Goal: Information Seeking & Learning: Find specific fact

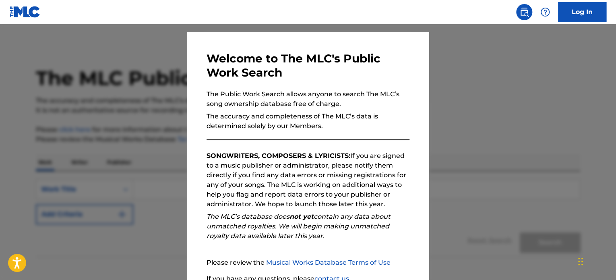
scroll to position [89, 0]
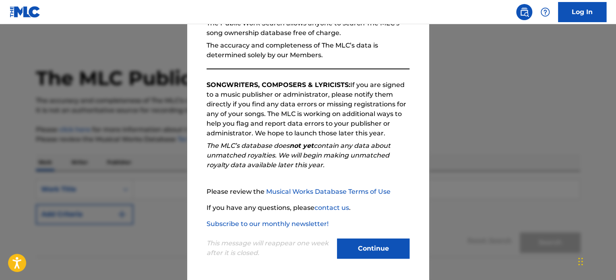
click at [359, 247] on button "Continue" at bounding box center [373, 248] width 73 height 20
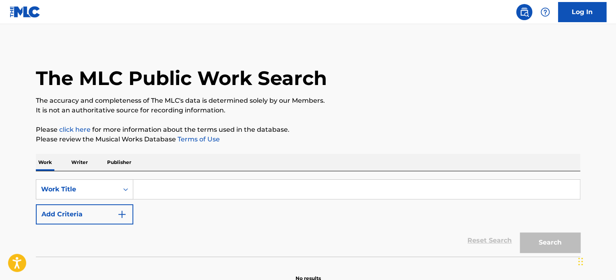
click at [288, 186] on input "Search Form" at bounding box center [356, 189] width 447 height 19
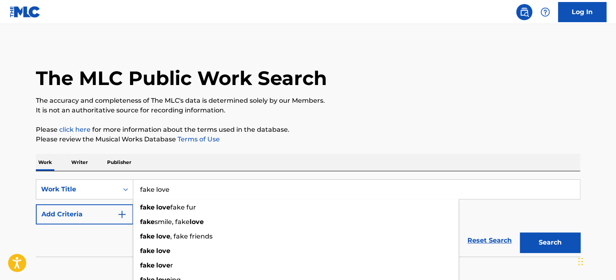
type input "fake love"
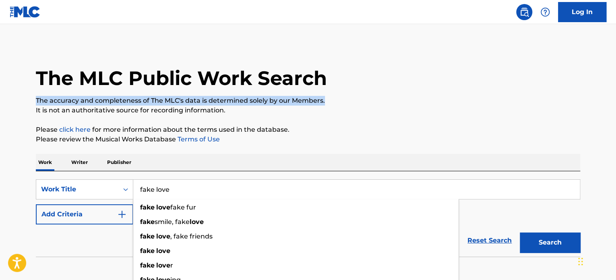
drag, startPoint x: 331, startPoint y: 93, endPoint x: 331, endPoint y: 101, distance: 7.3
click at [331, 101] on div "The MLC Public Work Search The accuracy and completeness of The MLC's data is d…" at bounding box center [308, 163] width 564 height 238
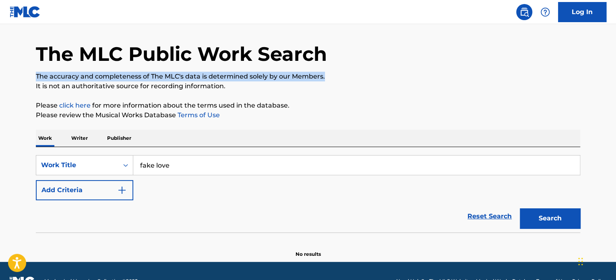
scroll to position [44, 0]
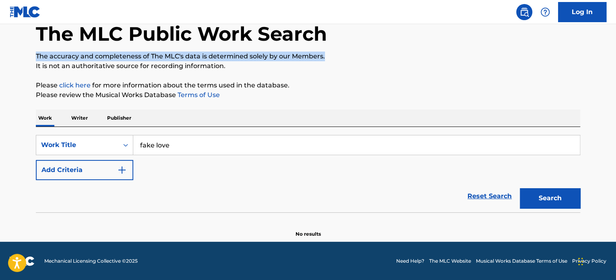
click at [125, 175] on button "Add Criteria" at bounding box center [84, 170] width 97 height 20
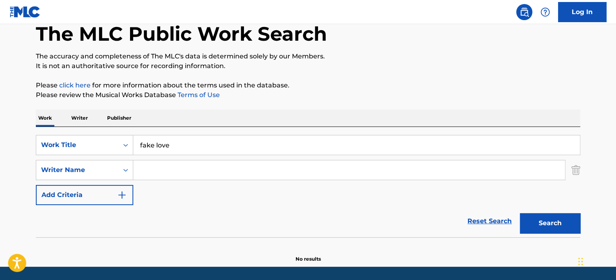
click at [182, 173] on input "Search Form" at bounding box center [349, 169] width 432 height 19
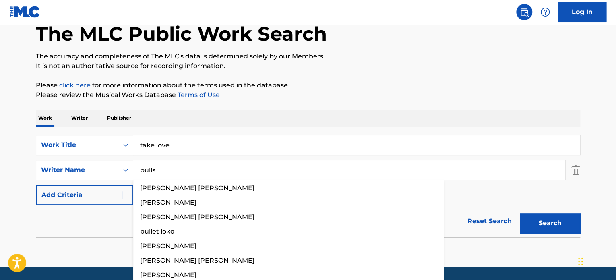
type input "bulls"
click at [520, 213] on button "Search" at bounding box center [550, 223] width 60 height 20
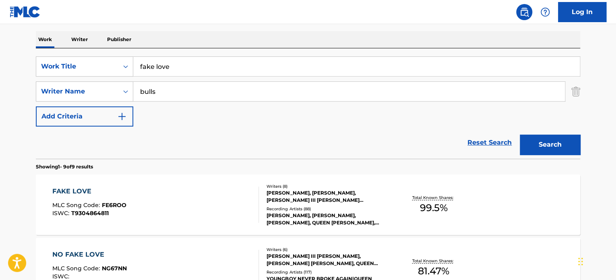
scroll to position [125, 0]
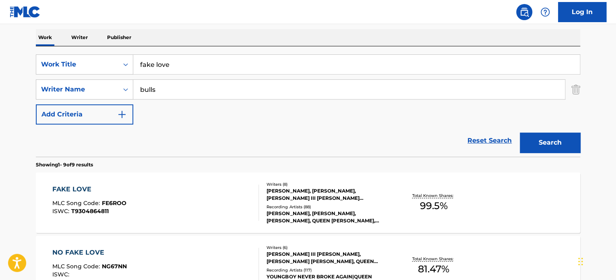
click at [397, 223] on div "FAKE LOVE MLC Song Code : FE6ROO ISWC : T9304864811 Writers ( 8 ) JAY W JENKINS…" at bounding box center [308, 202] width 545 height 60
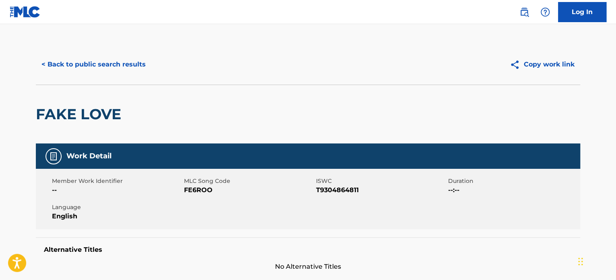
click at [127, 61] on button "< Back to public search results" at bounding box center [94, 64] width 116 height 20
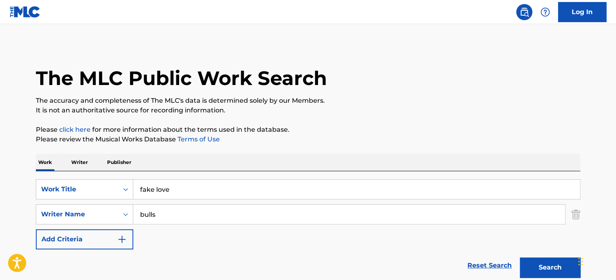
scroll to position [125, 0]
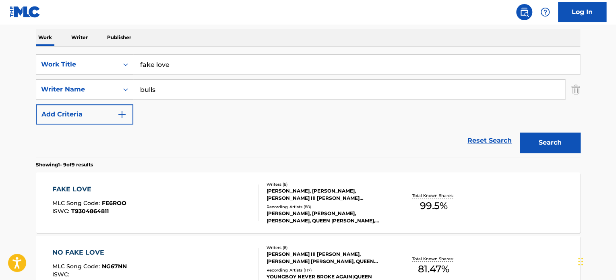
click at [238, 55] on input "fake love" at bounding box center [356, 64] width 447 height 19
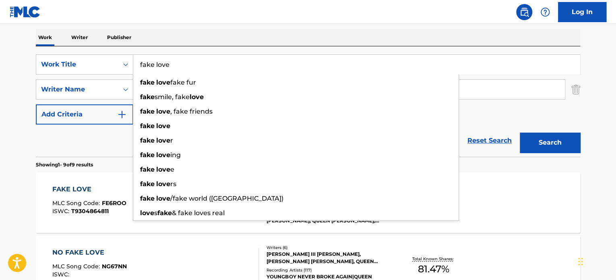
click at [238, 55] on input "fake love" at bounding box center [356, 64] width 447 height 19
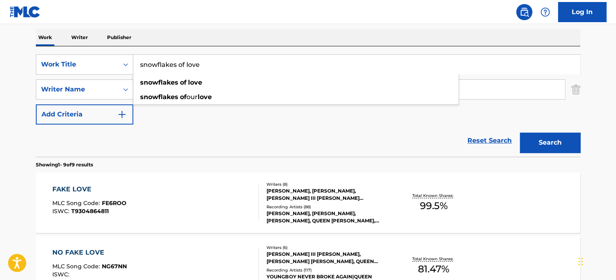
type input "snowflakes of love"
drag, startPoint x: 238, startPoint y: 19, endPoint x: 235, endPoint y: 27, distance: 8.7
click at [238, 19] on nav "Log In" at bounding box center [308, 12] width 616 height 24
click at [221, 96] on input "bulls" at bounding box center [349, 89] width 432 height 19
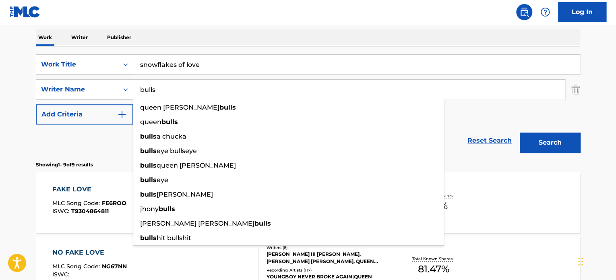
click at [221, 96] on input "bulls" at bounding box center [349, 89] width 432 height 19
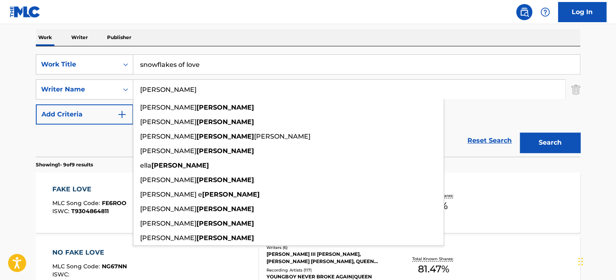
type input "hayes"
click at [520, 133] on button "Search" at bounding box center [550, 143] width 60 height 20
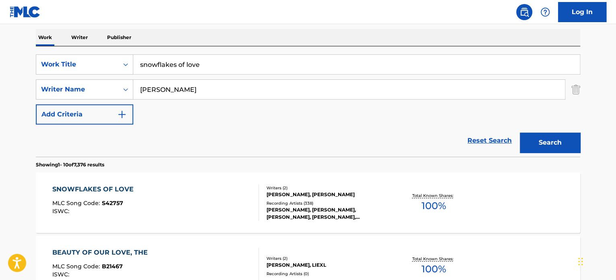
click at [400, 193] on div "Total Known Shares: 100 %" at bounding box center [433, 203] width 91 height 25
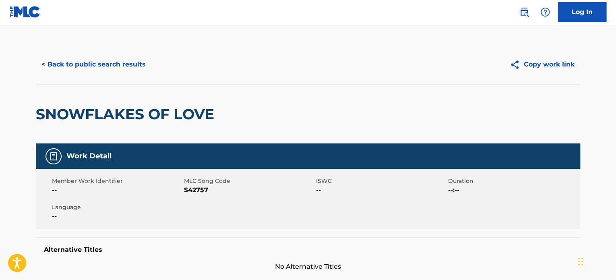
click at [100, 64] on button "< Back to public search results" at bounding box center [94, 64] width 116 height 20
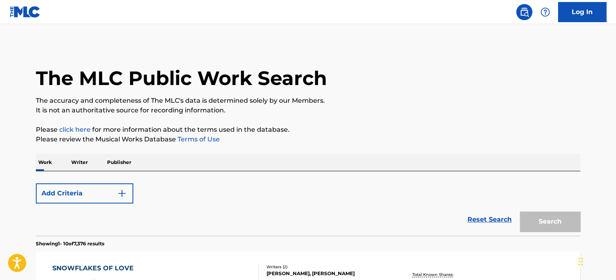
scroll to position [125, 0]
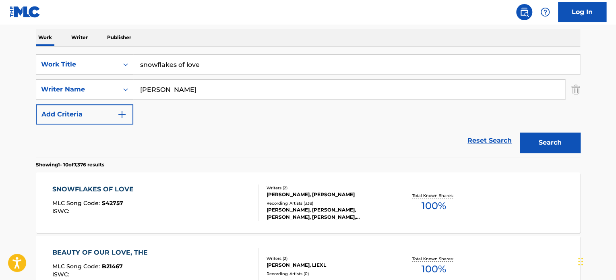
click at [292, 72] on input "snowflakes of love" at bounding box center [356, 64] width 447 height 19
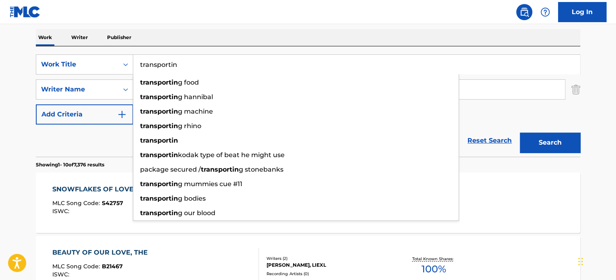
type input "transportin"
click at [520, 133] on button "Search" at bounding box center [550, 143] width 60 height 20
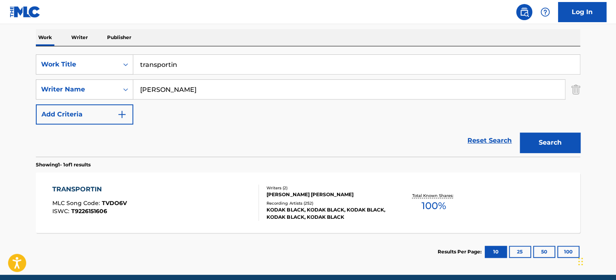
click at [182, 191] on div "TRANSPORTIN MLC Song Code : TVDO6V ISWC : T9226151606" at bounding box center [155, 202] width 207 height 36
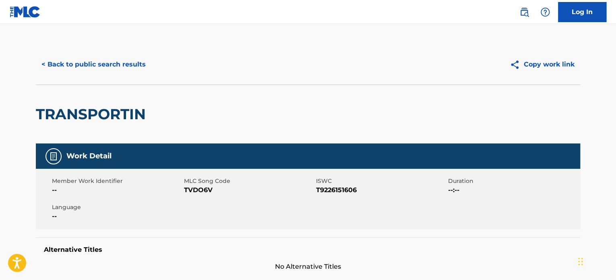
click at [121, 63] on button "< Back to public search results" at bounding box center [94, 64] width 116 height 20
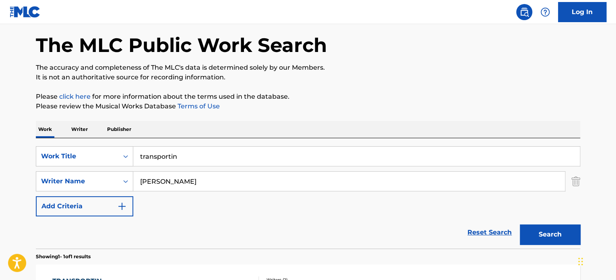
scroll to position [31, 0]
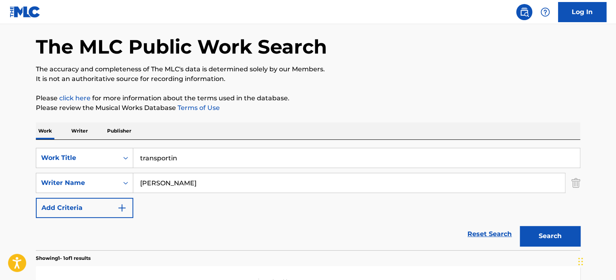
click at [317, 162] on input "transportin" at bounding box center [356, 157] width 447 height 19
click at [318, 162] on input "transportin" at bounding box center [356, 157] width 447 height 19
click at [319, 162] on input "transportin" at bounding box center [356, 157] width 447 height 19
type input "tulsa king"
click at [319, 101] on p "Please click here for more information about the terms used in the database." at bounding box center [308, 98] width 545 height 10
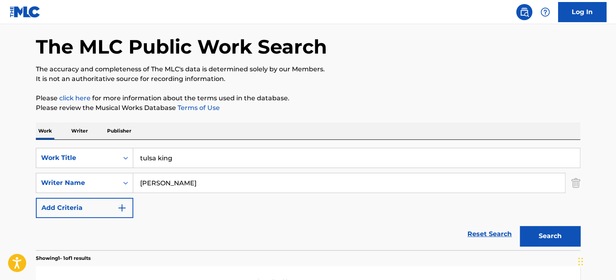
click at [245, 180] on input "hayes" at bounding box center [349, 182] width 432 height 19
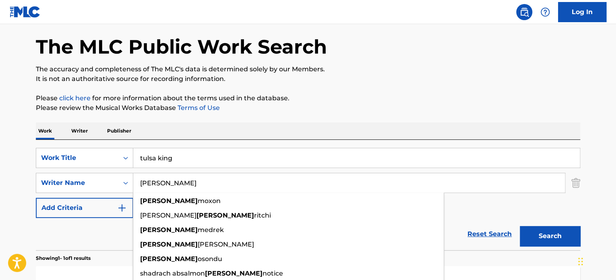
click at [520, 226] on button "Search" at bounding box center [550, 236] width 60 height 20
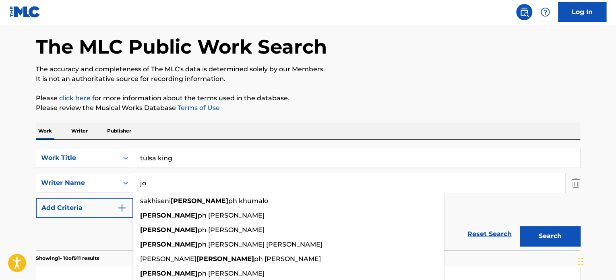
type input "j"
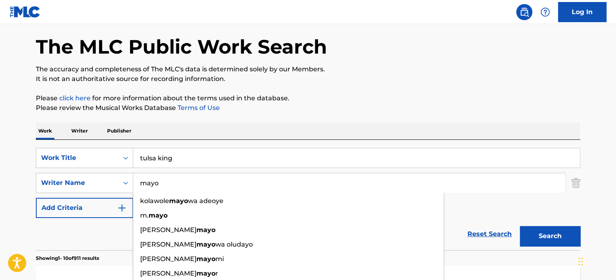
type input "mayo"
click at [520, 226] on button "Search" at bounding box center [550, 236] width 60 height 20
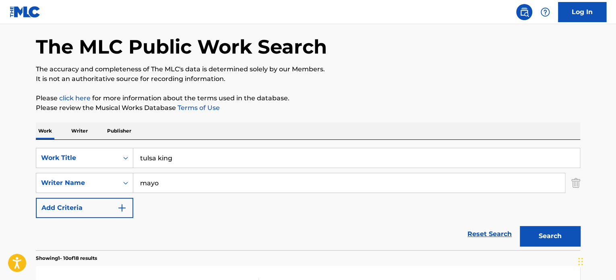
scroll to position [152, 0]
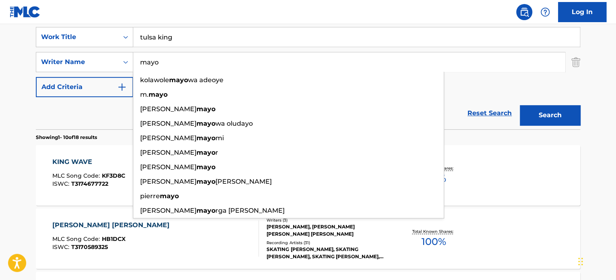
click at [412, 31] on input "tulsa king" at bounding box center [356, 36] width 447 height 19
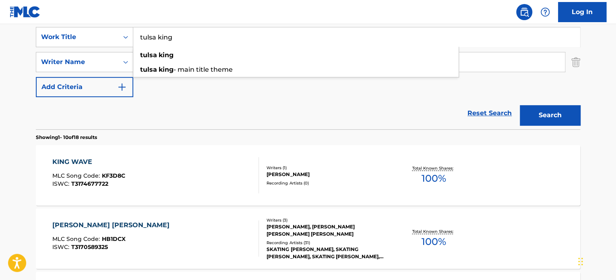
click at [412, 31] on input "tulsa king" at bounding box center [356, 36] width 447 height 19
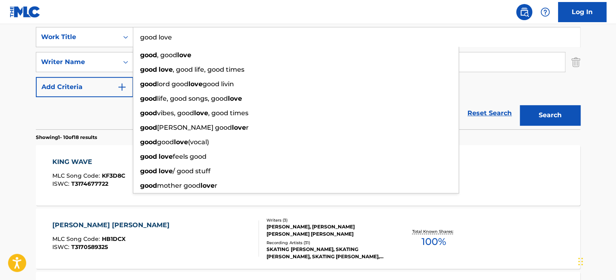
click at [412, 31] on input "good love" at bounding box center [356, 36] width 447 height 19
click at [474, 42] on input "good love" at bounding box center [356, 36] width 447 height 19
type input "good love"
click at [496, 70] on input "mayo" at bounding box center [349, 61] width 432 height 19
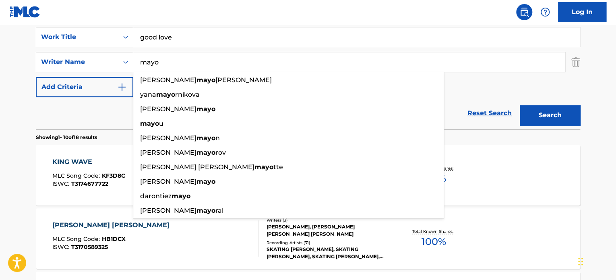
click at [496, 66] on input "mayo" at bounding box center [349, 61] width 432 height 19
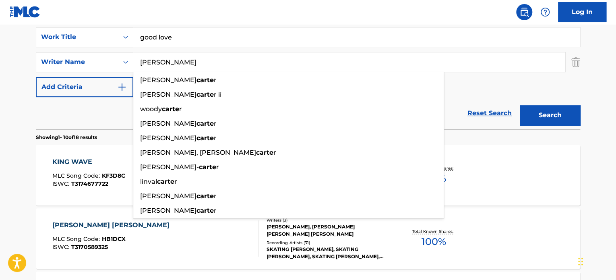
type input "carter"
click at [520, 105] on button "Search" at bounding box center [550, 115] width 60 height 20
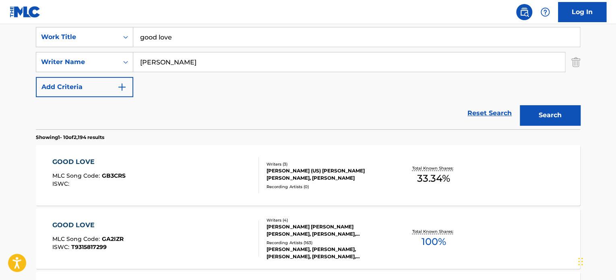
click at [376, 194] on div "GOOD LOVE MLC Song Code : GB3CRS ISWC : Writers ( 3 ) NICK (US) CARTER, EDWARD …" at bounding box center [308, 175] width 545 height 60
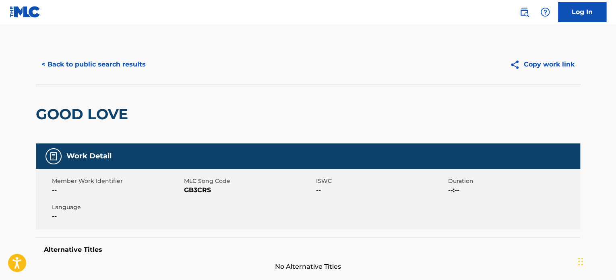
click at [88, 68] on button "< Back to public search results" at bounding box center [94, 64] width 116 height 20
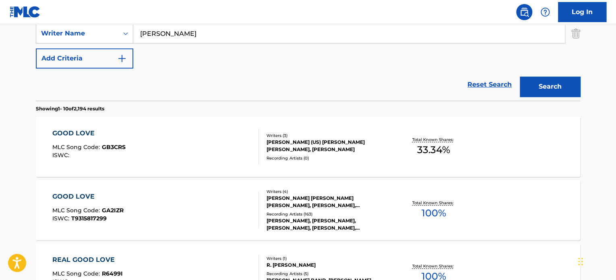
scroll to position [193, 0]
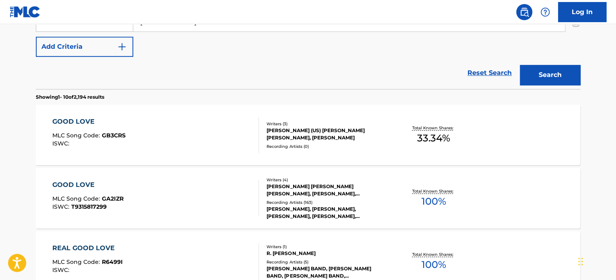
click at [367, 186] on div "CARLO CHRISTIAN COLASACCO, JAMES THOMAS SLATER, MICAH CARTER, BLAKE ANTHONY CAR…" at bounding box center [328, 190] width 122 height 15
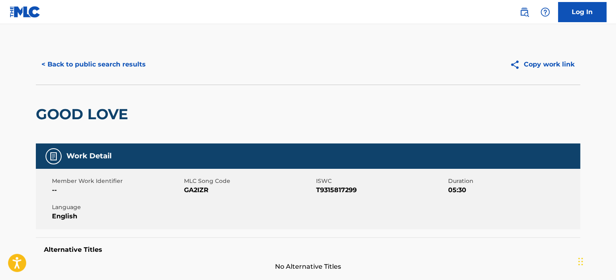
click at [116, 60] on button "< Back to public search results" at bounding box center [94, 64] width 116 height 20
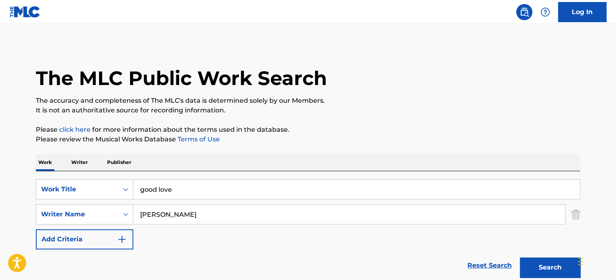
click at [277, 189] on input "good love" at bounding box center [356, 189] width 447 height 19
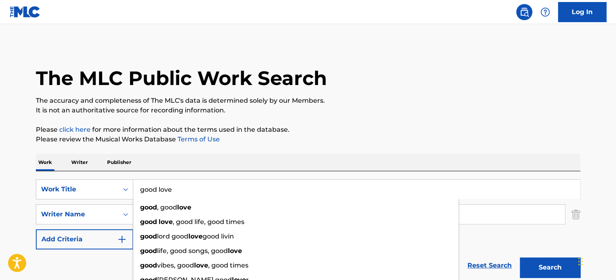
click at [594, 12] on link "Log In" at bounding box center [582, 12] width 48 height 20
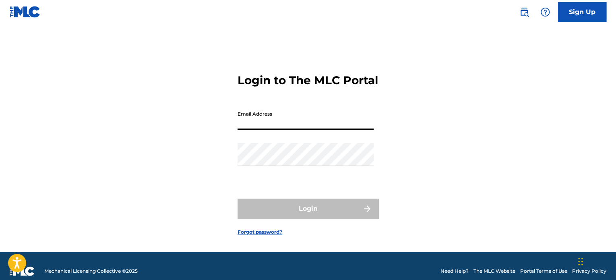
click at [292, 130] on input "Email Address" at bounding box center [306, 118] width 136 height 23
type input "msurace@roundhillmusic.com"
click at [294, 143] on div "Email Address msurace@roundhillmusic.com" at bounding box center [306, 125] width 136 height 36
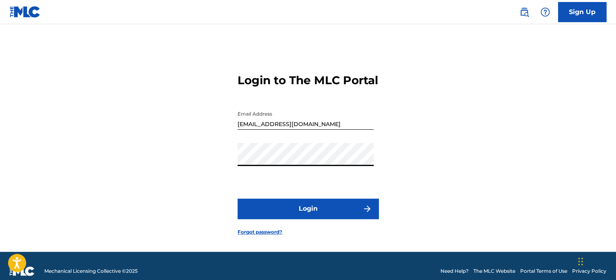
click at [323, 214] on button "Login" at bounding box center [308, 209] width 141 height 20
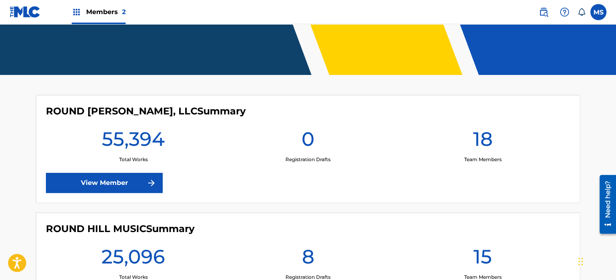
scroll to position [250, 0]
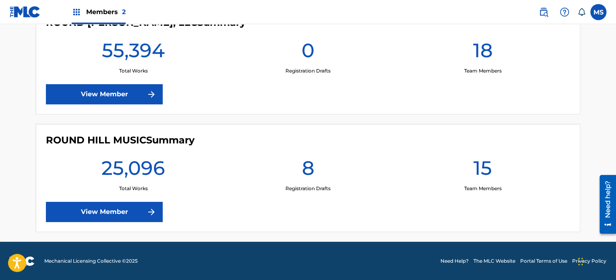
click at [131, 211] on link "View Member" at bounding box center [104, 212] width 117 height 20
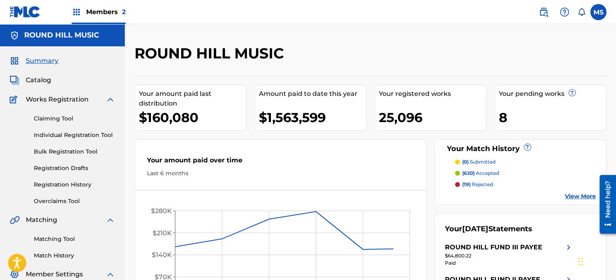
click at [41, 82] on span "Catalog" at bounding box center [38, 80] width 25 height 10
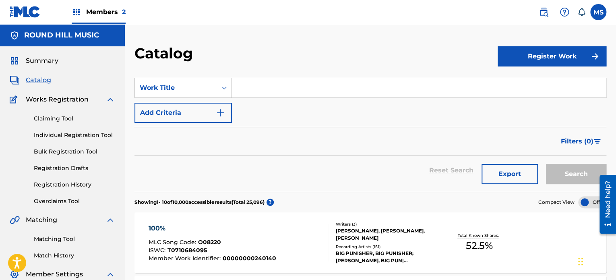
click at [307, 99] on div "SearchWithCriteriab64318ff-02b8-4169-9acb-128cdaff50e6 Work Title Add Criteria" at bounding box center [371, 100] width 472 height 45
click at [309, 87] on input "Search Form" at bounding box center [419, 87] width 374 height 19
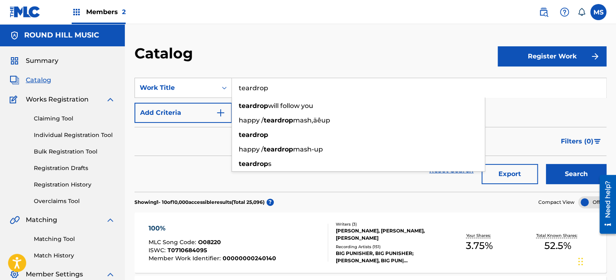
type input "teardrop"
click at [315, 51] on div "Catalog" at bounding box center [316, 56] width 363 height 24
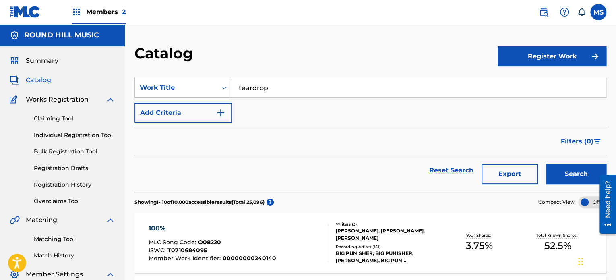
click at [186, 112] on button "Add Criteria" at bounding box center [183, 113] width 97 height 20
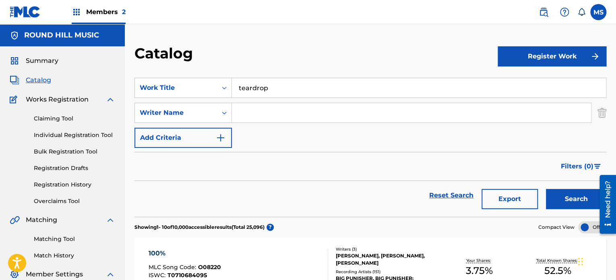
click at [305, 112] on input "Search Form" at bounding box center [411, 112] width 359 height 19
type input "del naja"
click at [546, 189] on button "Search" at bounding box center [576, 199] width 60 height 20
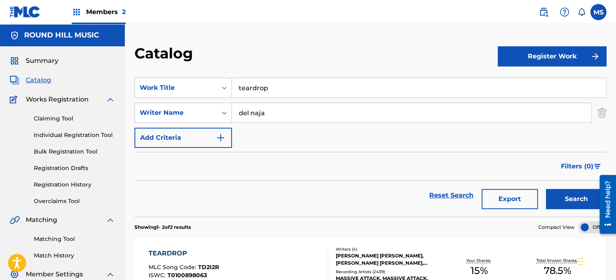
scroll to position [40, 0]
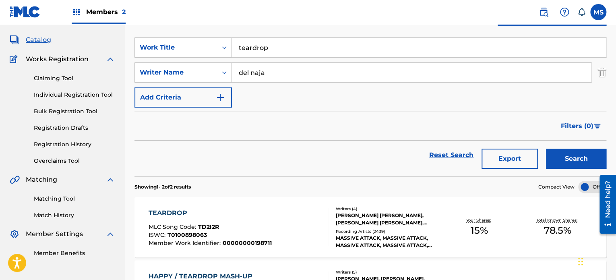
click at [258, 219] on div "TEARDROP MLC Song Code : TD2I2R ISWC : T0100898063 Member Work Identifier : 000…" at bounding box center [210, 227] width 123 height 38
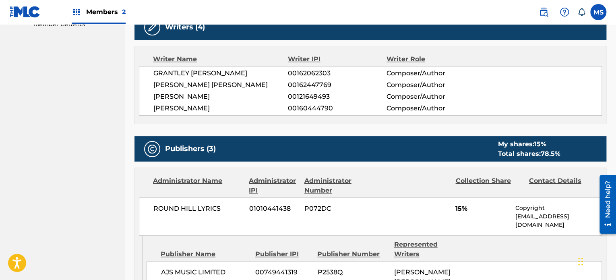
scroll to position [308, 0]
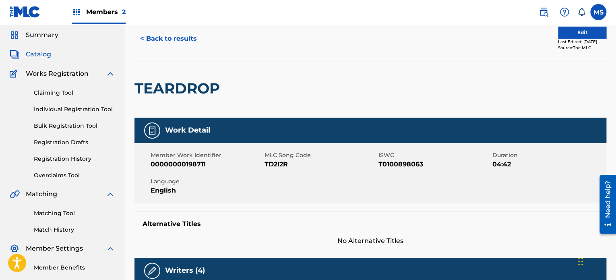
click at [129, 18] on nav "Members 2 MS MS Meghan Surace msurace@roundhillmusic.com Notification Preferenc…" at bounding box center [308, 12] width 616 height 24
click at [123, 17] on span "Members 2" at bounding box center [105, 11] width 39 height 9
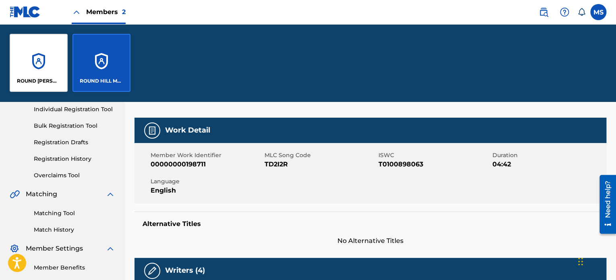
click at [58, 67] on div "ROUND HILL CARLIN, LLC" at bounding box center [39, 63] width 58 height 58
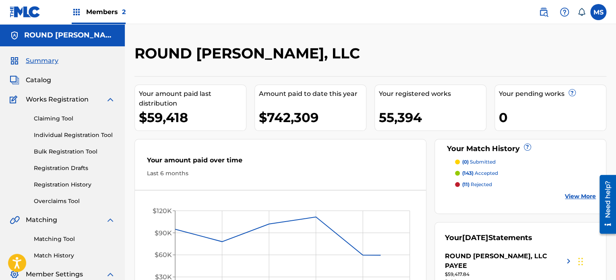
click at [39, 81] on span "Catalog" at bounding box center [38, 80] width 25 height 10
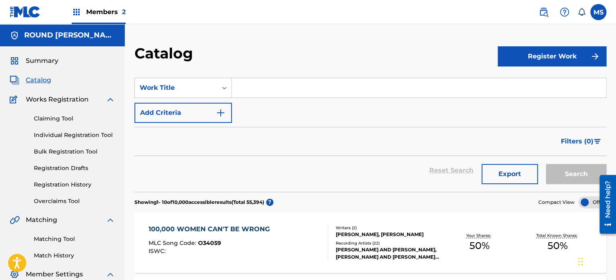
click at [318, 91] on input "Search Form" at bounding box center [419, 87] width 374 height 19
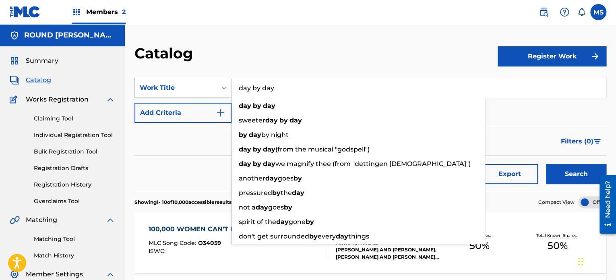
type input "day by day"
click at [291, 57] on div "Catalog" at bounding box center [316, 56] width 363 height 24
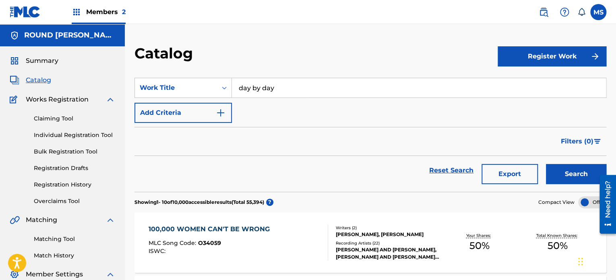
click at [189, 111] on button "Add Criteria" at bounding box center [183, 113] width 97 height 20
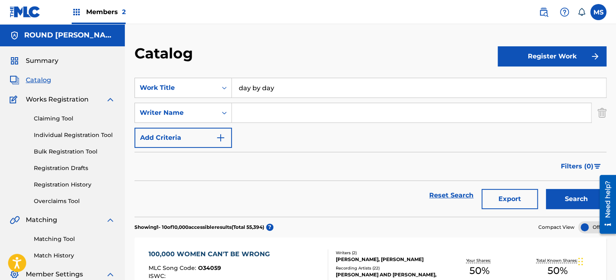
click at [263, 116] on input "Search Form" at bounding box center [411, 112] width 359 height 19
type input "schwartz"
click at [546, 189] on button "Search" at bounding box center [576, 199] width 60 height 20
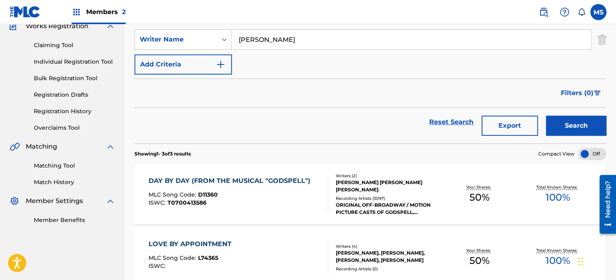
scroll to position [81, 0]
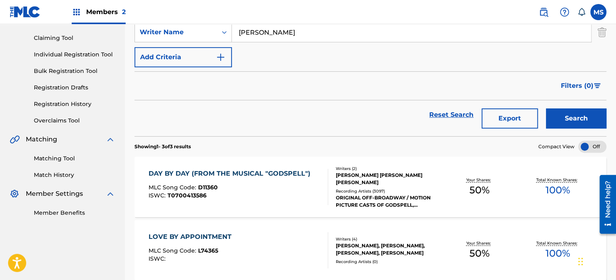
click at [284, 180] on div "DAY BY DAY (FROM THE MUSICAL "GODSPELL") MLC Song Code : D11360 ISWC : T0700413…" at bounding box center [232, 187] width 166 height 36
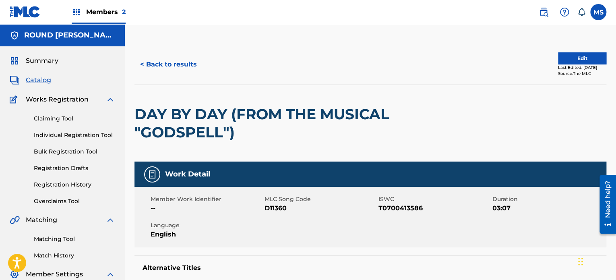
click at [139, 60] on button "< Back to results" at bounding box center [169, 64] width 68 height 20
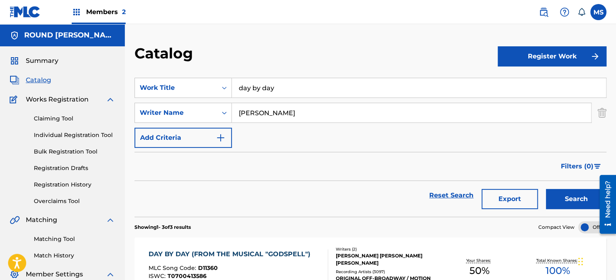
click at [323, 85] on input "day by day" at bounding box center [419, 87] width 374 height 19
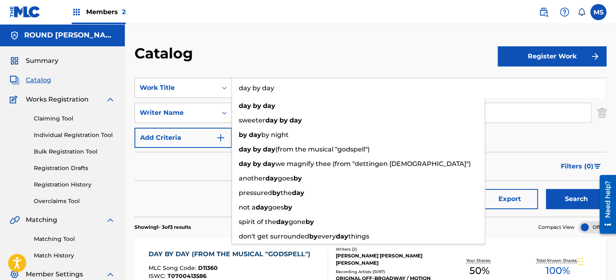
click at [323, 85] on input "day by day" at bounding box center [419, 87] width 374 height 19
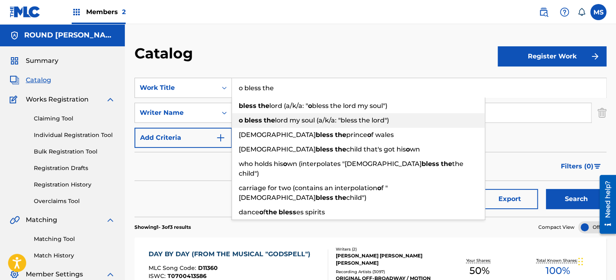
click at [351, 120] on span "lord my soul (a/k/a: "bless the lord")" at bounding box center [332, 120] width 114 height 8
type input "o bless the lord my soul (a/k/a: "bless the lord")"
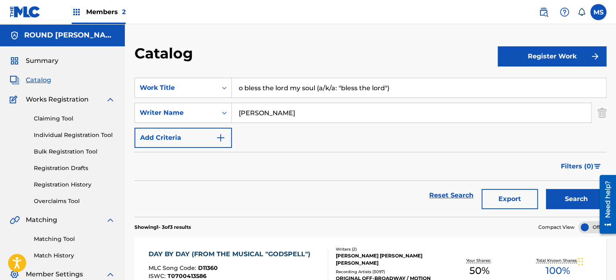
click at [574, 204] on button "Search" at bounding box center [576, 199] width 60 height 20
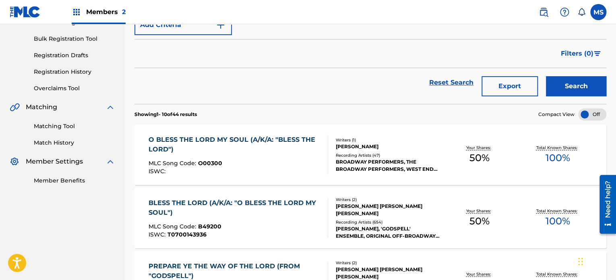
scroll to position [121, 0]
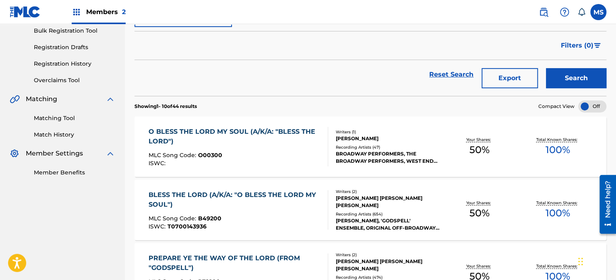
click at [311, 153] on div "MLC Song Code : O00300" at bounding box center [235, 156] width 172 height 8
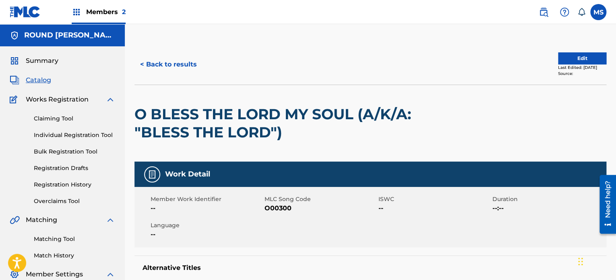
click at [187, 71] on button "< Back to results" at bounding box center [169, 64] width 68 height 20
